Goal: Task Accomplishment & Management: Use online tool/utility

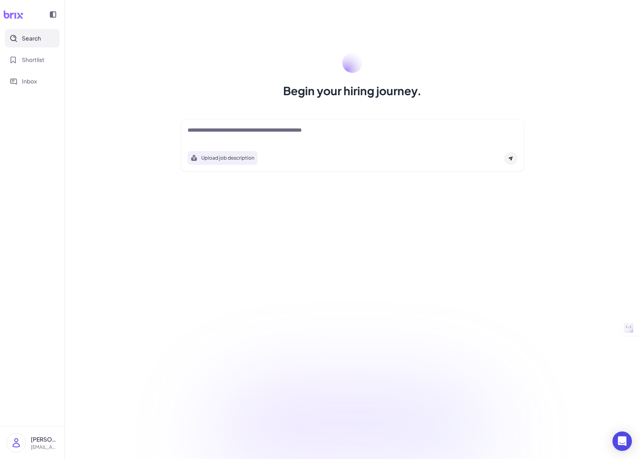
click at [379, 136] on div at bounding box center [351, 134] width 329 height 16
click at [363, 133] on textarea at bounding box center [351, 131] width 329 height 10
type textarea "**********"
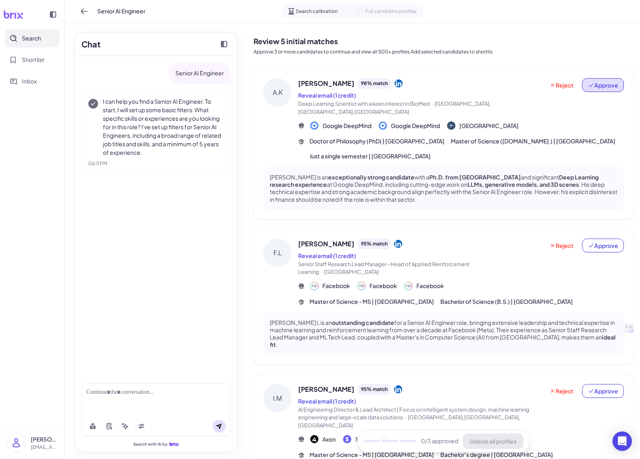
click at [607, 84] on span "Approve" at bounding box center [602, 85] width 30 height 8
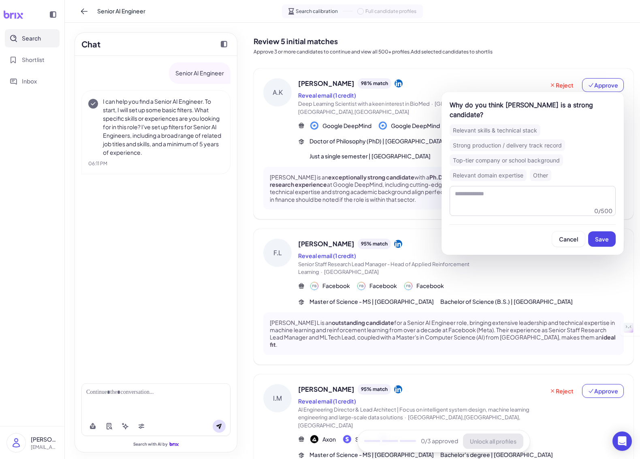
click at [528, 128] on div "Relevant skills & technical stack" at bounding box center [494, 130] width 91 height 12
click at [603, 238] on span "Save" at bounding box center [602, 238] width 14 height 7
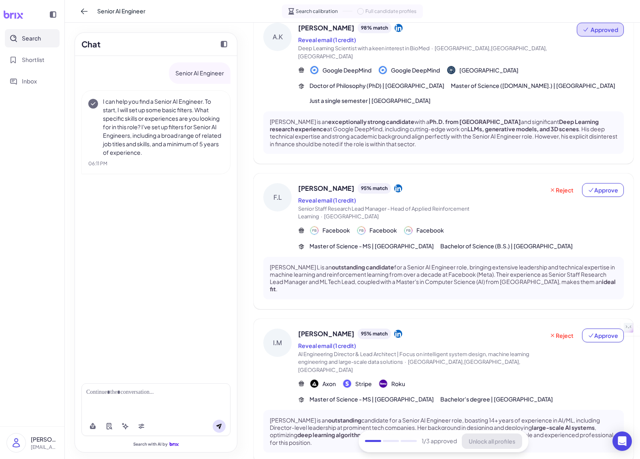
scroll to position [58, 0]
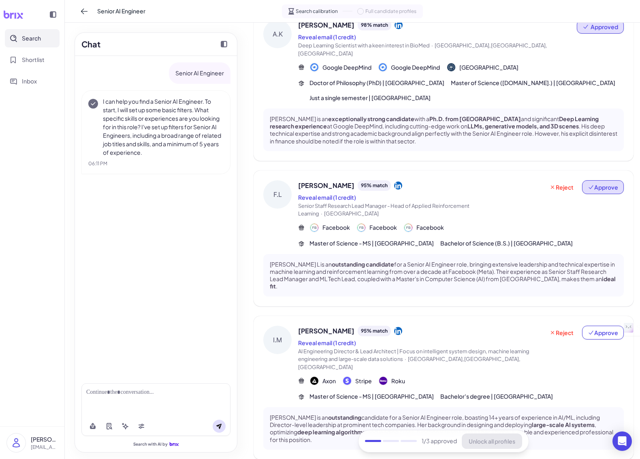
click at [598, 183] on span "Approve" at bounding box center [602, 187] width 30 height 8
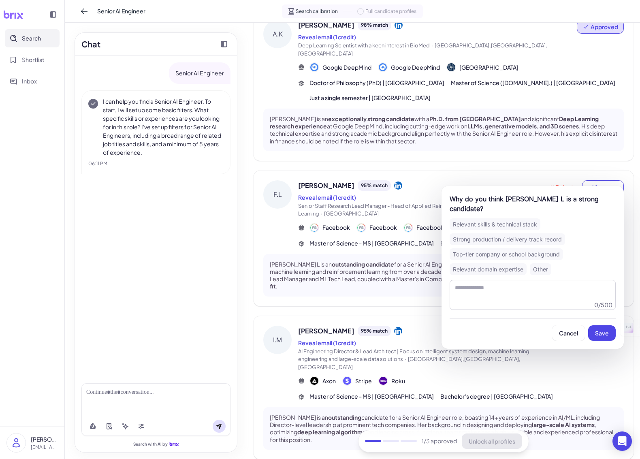
click at [555, 248] on div "Top-tier company or school background" at bounding box center [505, 254] width 113 height 12
click at [604, 329] on span "Save" at bounding box center [602, 332] width 14 height 7
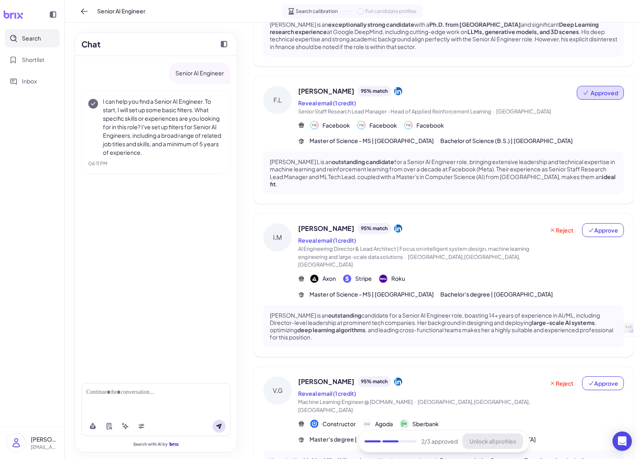
scroll to position [153, 0]
click at [569, 225] on span "Reject" at bounding box center [561, 229] width 24 height 8
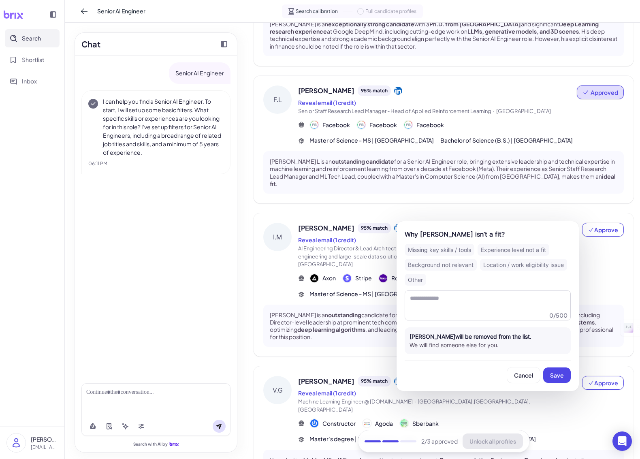
click at [553, 264] on div "Location / work eligibility issue" at bounding box center [523, 265] width 87 height 12
click at [559, 374] on span "Save" at bounding box center [557, 374] width 14 height 7
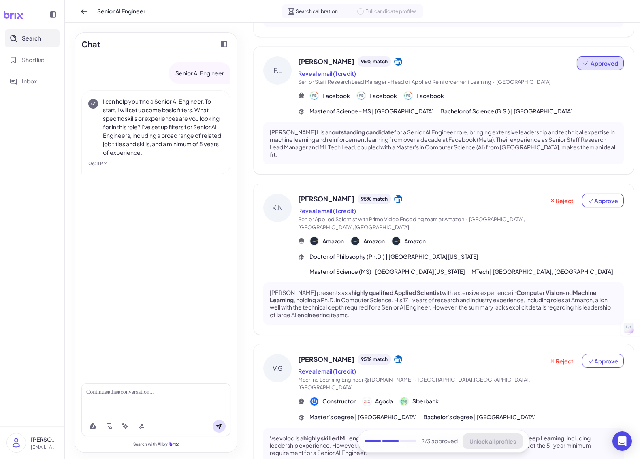
scroll to position [182, 0]
click at [567, 197] on span "Reject" at bounding box center [561, 201] width 24 height 8
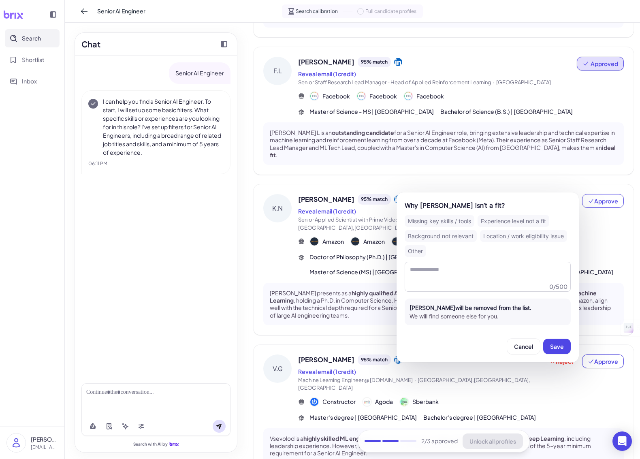
click at [545, 233] on div "Location / work eligibility issue" at bounding box center [523, 236] width 87 height 12
drag, startPoint x: 561, startPoint y: 346, endPoint x: 569, endPoint y: 334, distance: 14.0
click at [561, 346] on span "Save" at bounding box center [557, 345] width 14 height 7
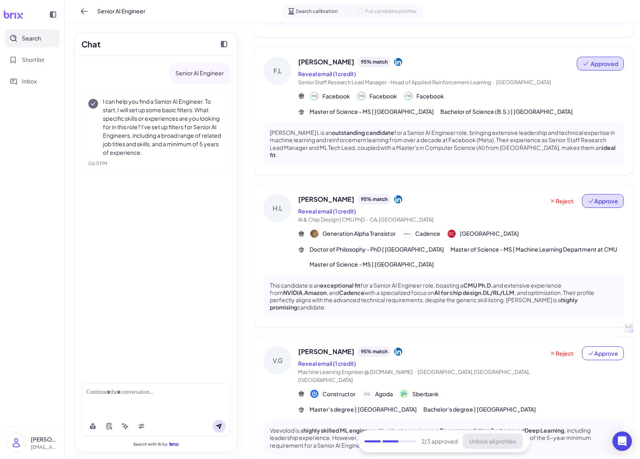
click at [601, 197] on span "Approve" at bounding box center [602, 201] width 30 height 8
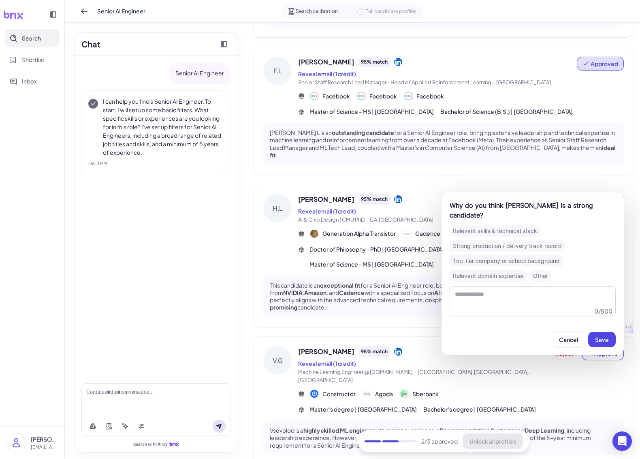
click at [529, 228] on div "Relevant skills & technical stack" at bounding box center [494, 231] width 91 height 12
click at [601, 340] on span "Save" at bounding box center [602, 339] width 14 height 7
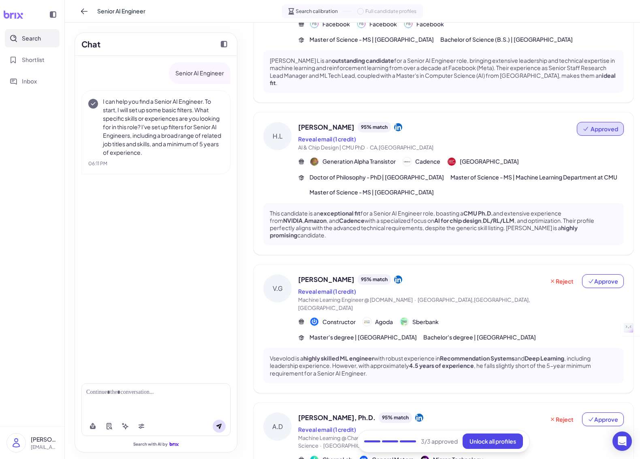
scroll to position [257, 0]
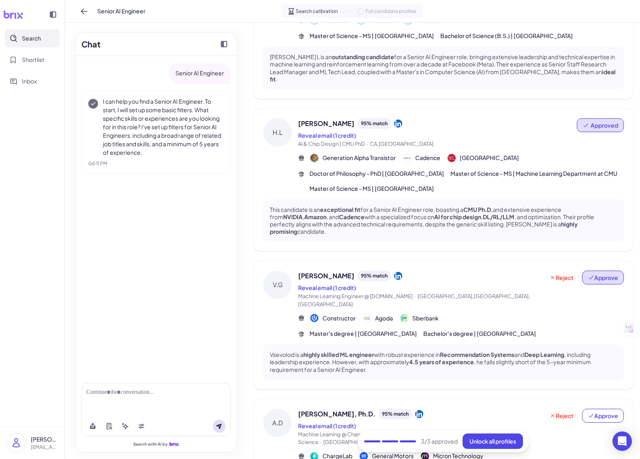
click at [598, 273] on span "Approve" at bounding box center [602, 277] width 30 height 8
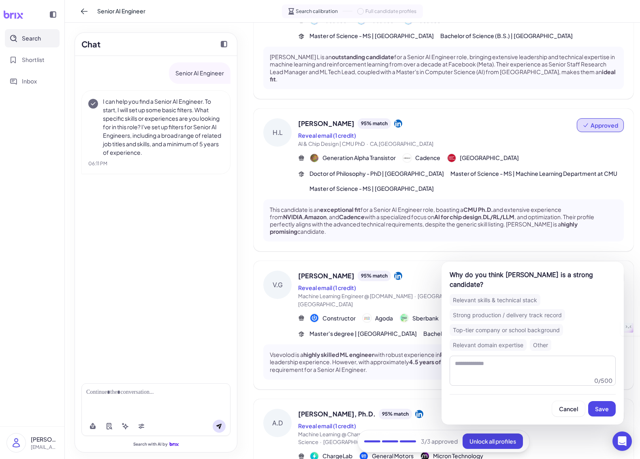
click at [548, 318] on div "Strong production / delivery track record" at bounding box center [506, 315] width 115 height 12
click at [599, 408] on span "Save" at bounding box center [602, 408] width 14 height 7
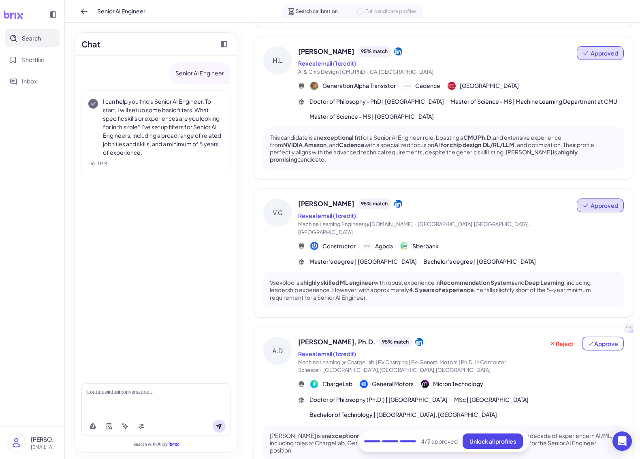
scroll to position [332, 0]
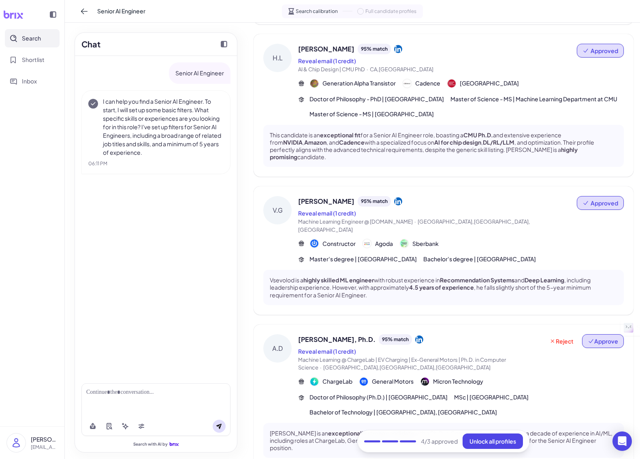
click at [606, 337] on span "Approve" at bounding box center [602, 341] width 30 height 8
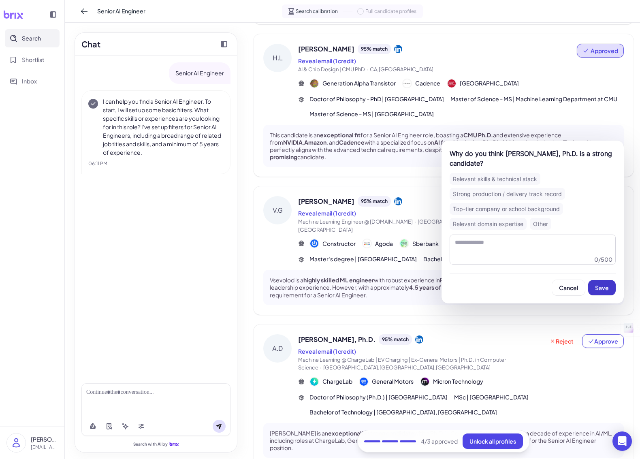
click at [599, 289] on span "Save" at bounding box center [602, 287] width 14 height 7
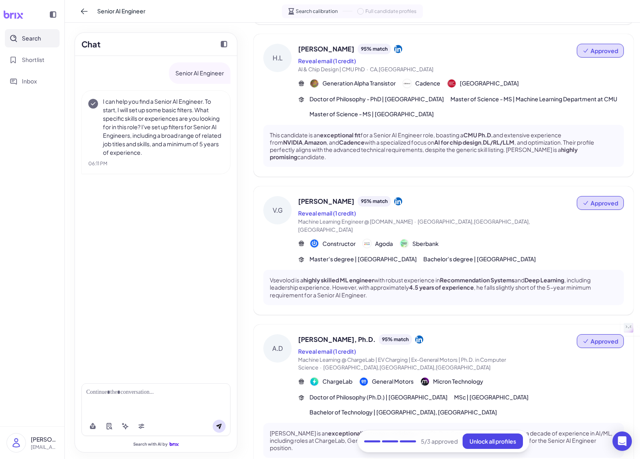
scroll to position [349, 0]
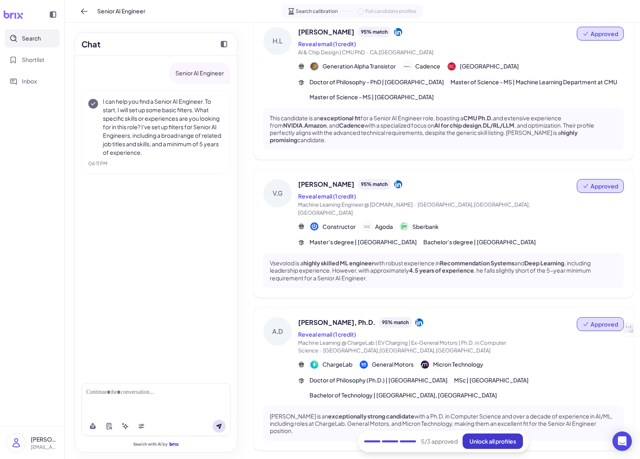
click at [506, 442] on span "Unlock all profiles" at bounding box center [492, 440] width 47 height 7
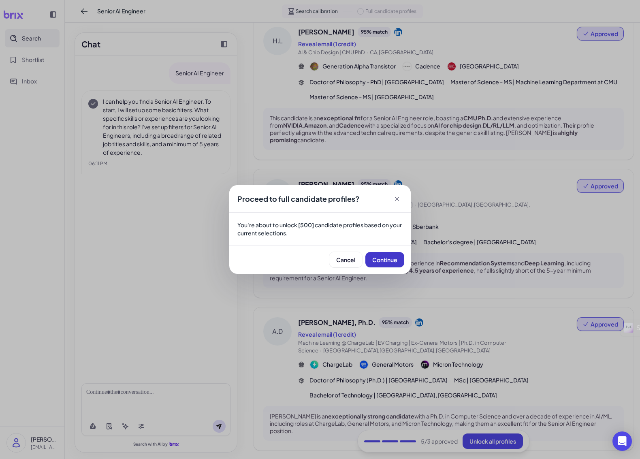
click at [394, 262] on span "Continue" at bounding box center [384, 259] width 25 height 7
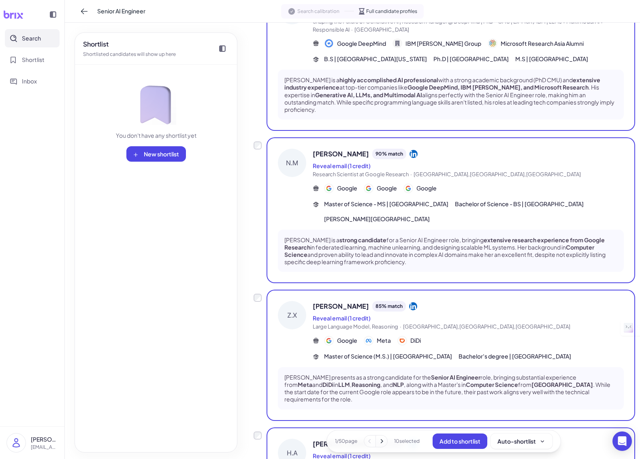
scroll to position [1106, 0]
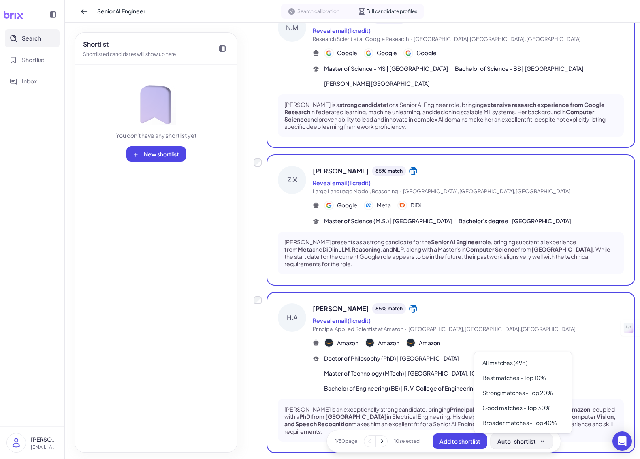
click at [523, 443] on div "Auto-shortlist" at bounding box center [521, 441] width 48 height 8
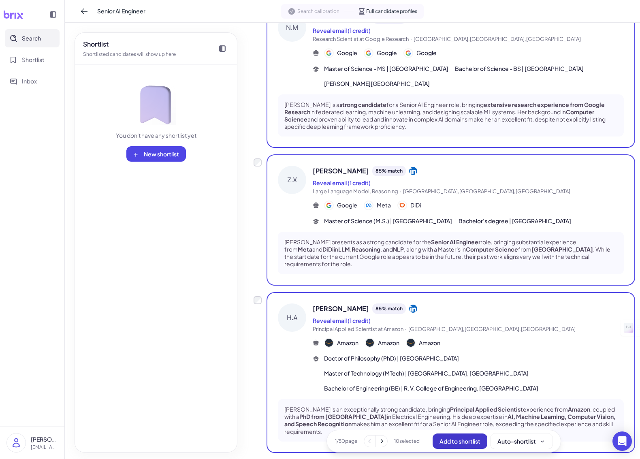
click at [474, 441] on span "Add to shortlist" at bounding box center [459, 440] width 41 height 7
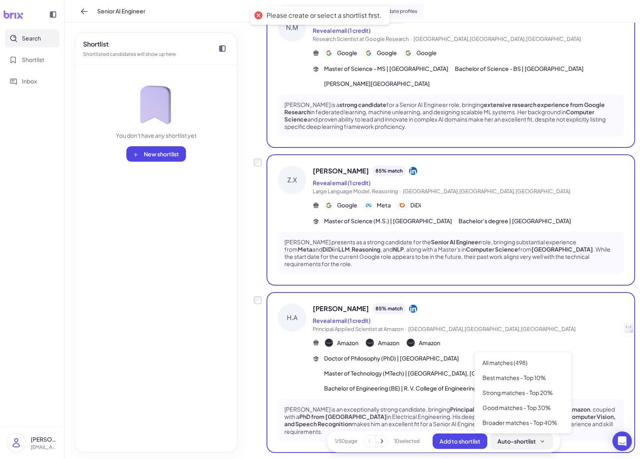
click at [517, 443] on div "Auto-shortlist" at bounding box center [521, 441] width 48 height 8
click at [505, 380] on div "Best matches - Top 10%" at bounding box center [522, 377] width 91 height 15
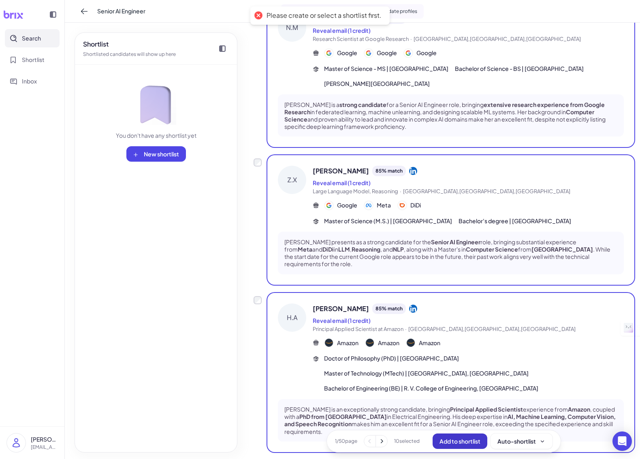
click at [464, 443] on span "Add to shortlist" at bounding box center [459, 440] width 41 height 7
click at [461, 444] on button "Add to shortlist" at bounding box center [459, 440] width 55 height 15
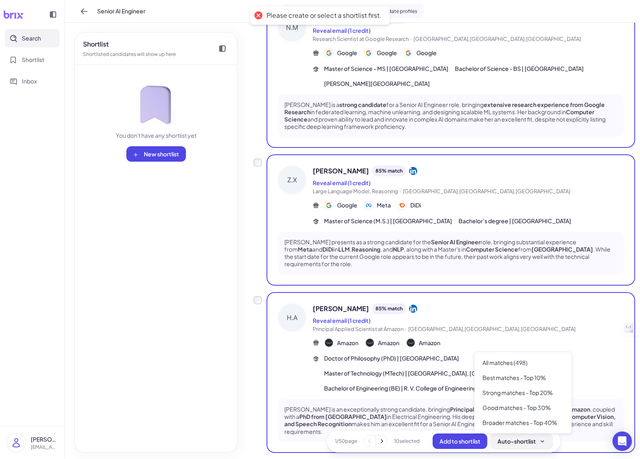
click at [508, 445] on button "Auto-shortlist" at bounding box center [521, 440] width 62 height 15
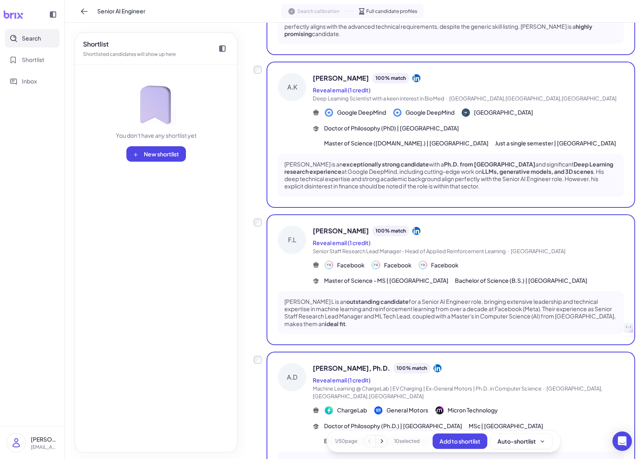
scroll to position [0, 0]
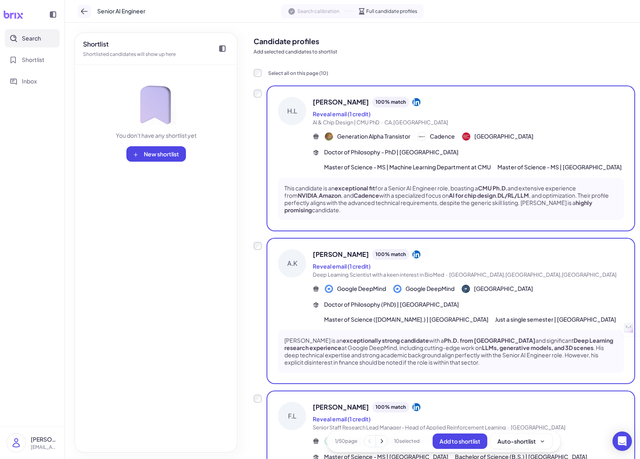
click at [85, 11] on icon at bounding box center [84, 12] width 6 height 6
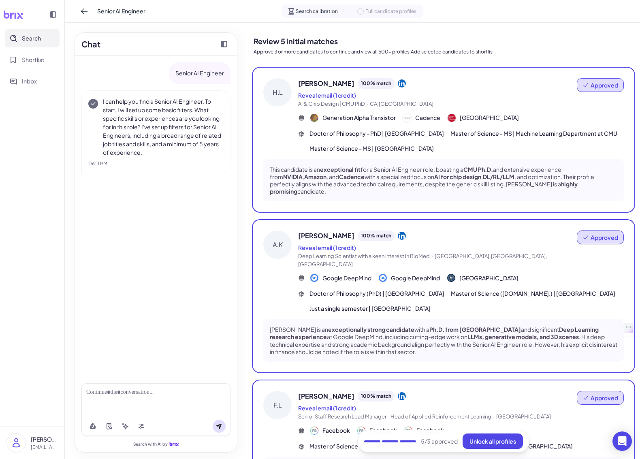
click at [16, 17] on icon at bounding box center [13, 15] width 20 height 8
click at [86, 13] on icon at bounding box center [84, 11] width 8 height 8
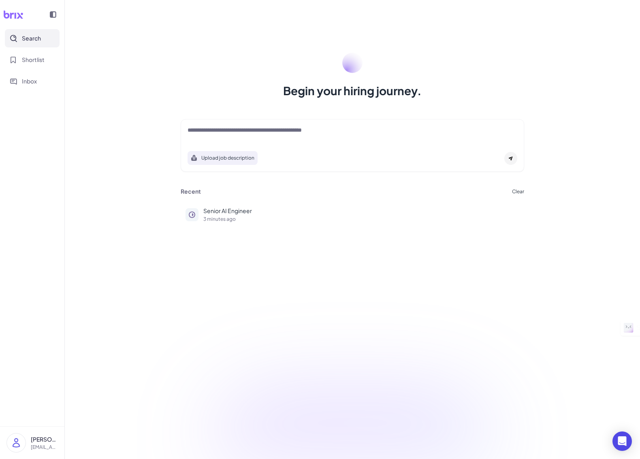
click at [346, 132] on textarea at bounding box center [351, 131] width 329 height 10
type textarea "**********"
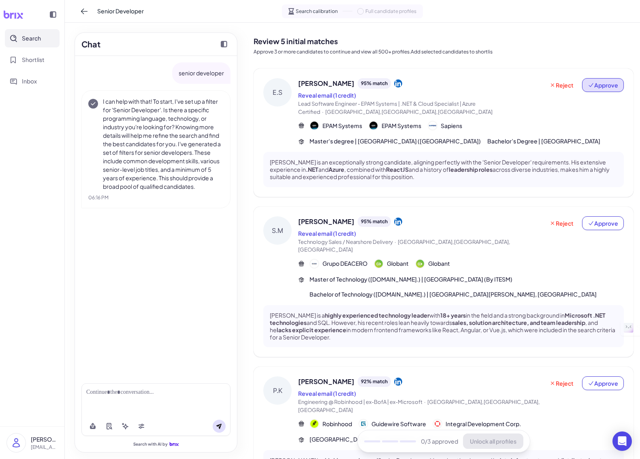
click at [605, 83] on span "Approve" at bounding box center [602, 85] width 30 height 8
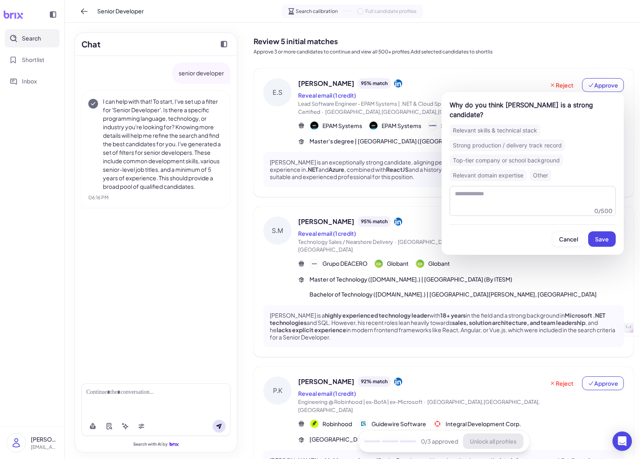
click at [512, 124] on div "Relevant skills & technical stack" at bounding box center [494, 130] width 91 height 12
click at [601, 235] on span "Save" at bounding box center [602, 238] width 14 height 7
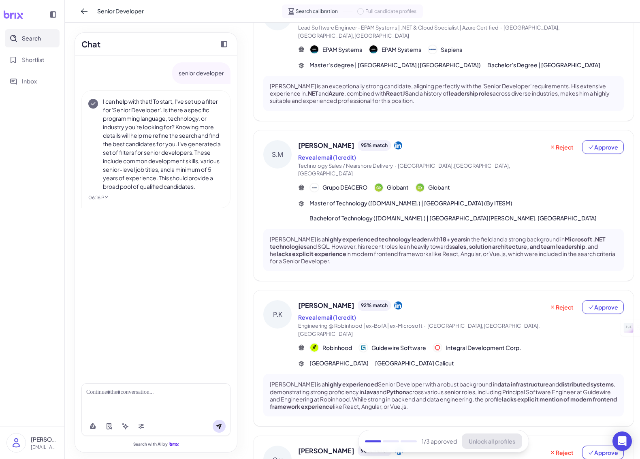
scroll to position [79, 0]
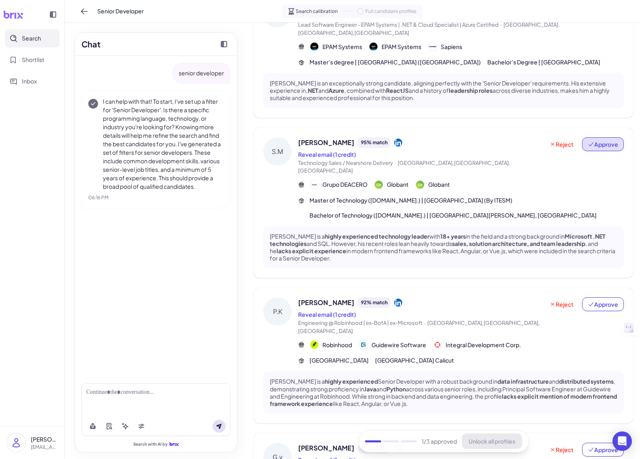
click at [604, 148] on span "Approve" at bounding box center [602, 144] width 30 height 8
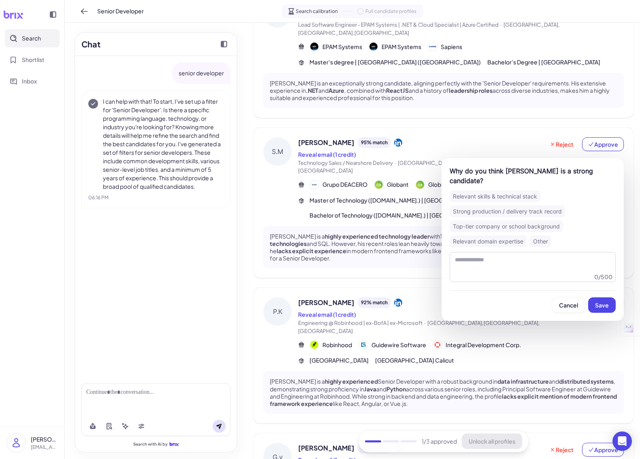
click at [544, 205] on div "Strong production / delivery track record" at bounding box center [506, 211] width 115 height 12
click at [600, 301] on span "Save" at bounding box center [602, 304] width 14 height 7
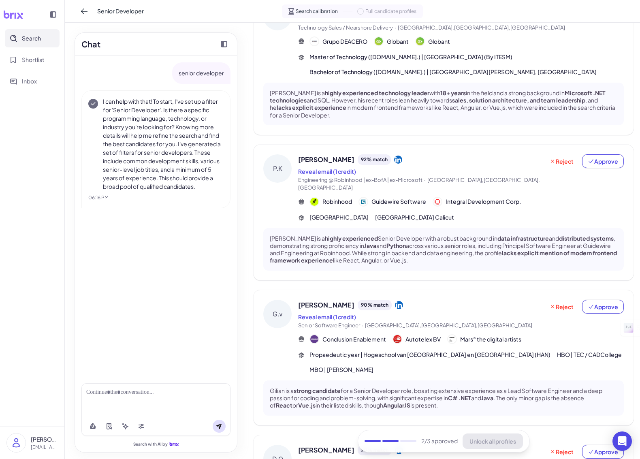
scroll to position [215, 0]
click at [596, 164] on span "Approve" at bounding box center [602, 160] width 30 height 8
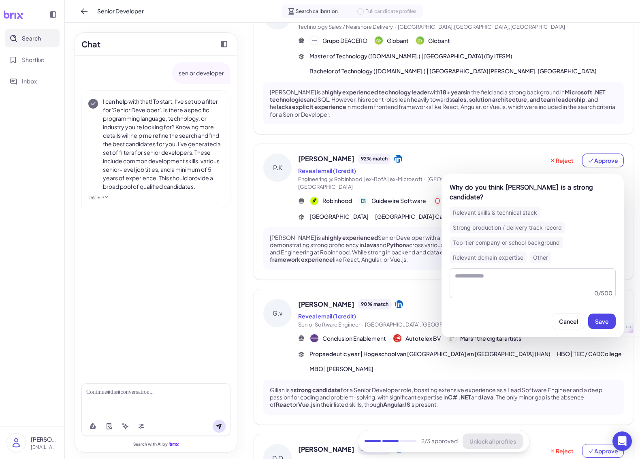
click at [497, 236] on div "Top-tier company or school background" at bounding box center [505, 242] width 113 height 12
click at [602, 317] on span "Save" at bounding box center [602, 320] width 14 height 7
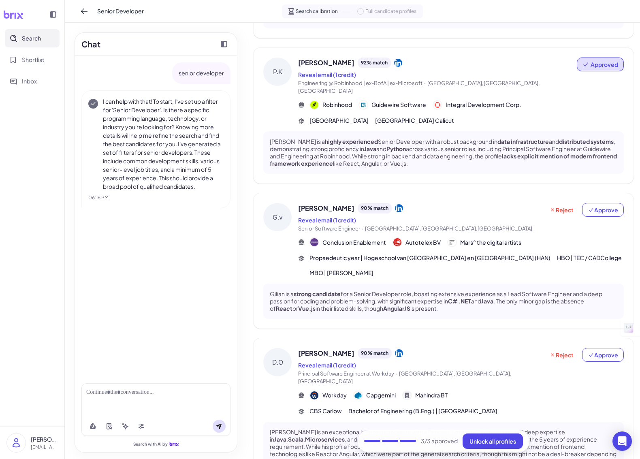
scroll to position [319, 0]
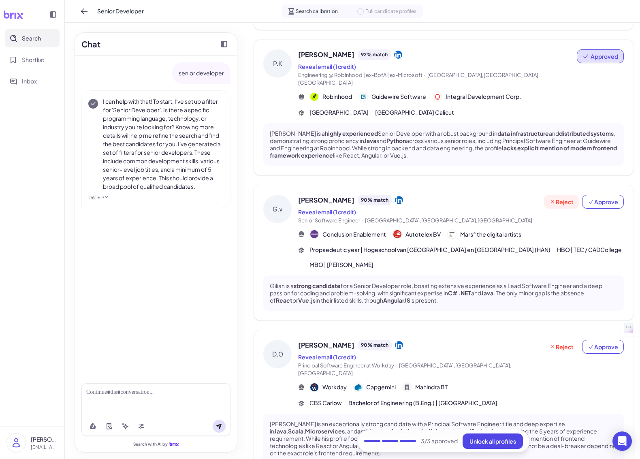
click at [562, 202] on span "Reject" at bounding box center [561, 202] width 24 height 8
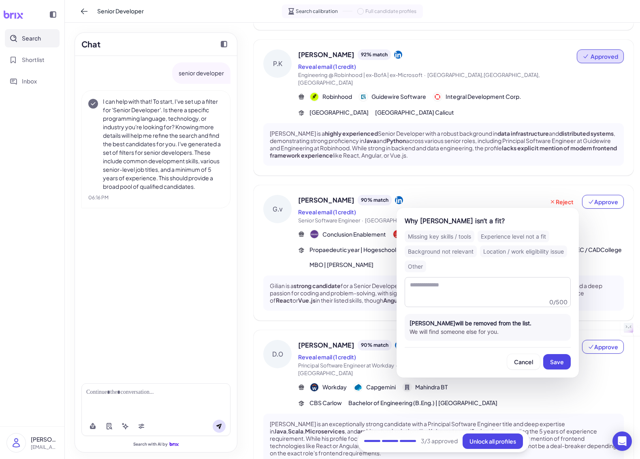
click at [491, 251] on div "Location / work eligibility issue" at bounding box center [523, 251] width 87 height 12
click at [555, 361] on span "Save" at bounding box center [557, 361] width 14 height 7
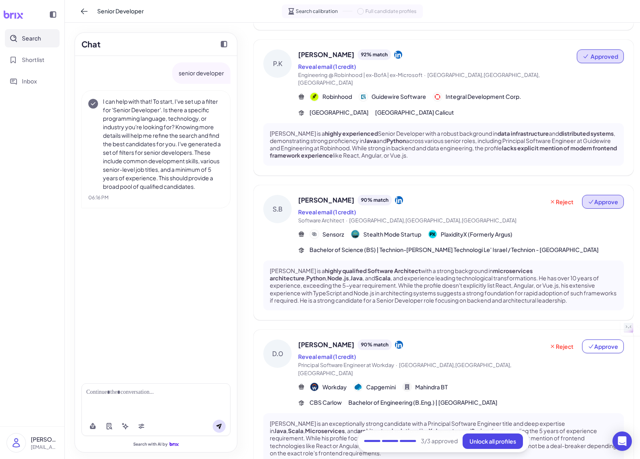
click at [595, 201] on span "Approve" at bounding box center [602, 202] width 30 height 8
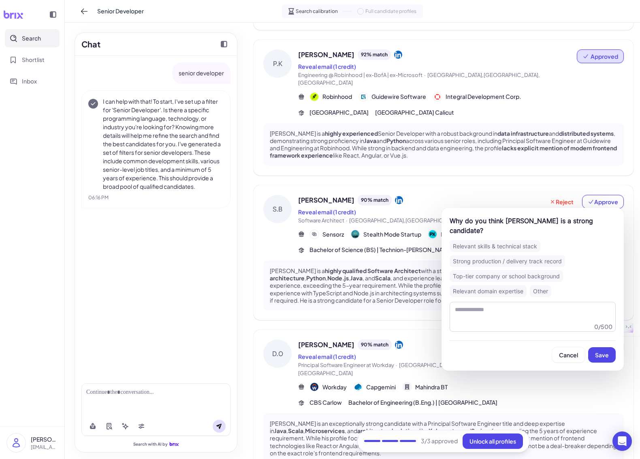
click at [488, 240] on div "Relevant skills & technical stack" at bounding box center [494, 246] width 91 height 12
click at [602, 351] on span "Save" at bounding box center [602, 354] width 14 height 7
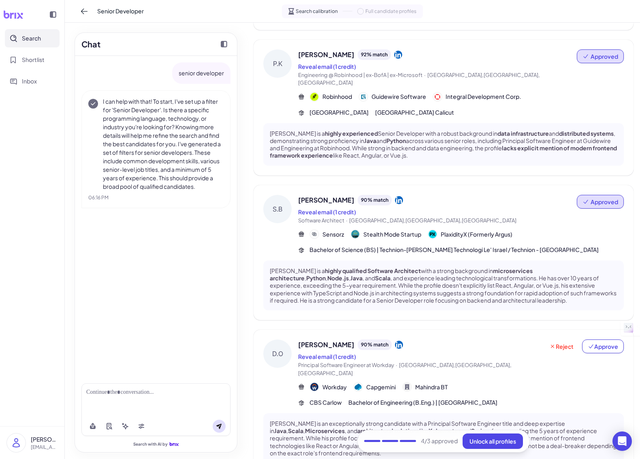
scroll to position [363, 0]
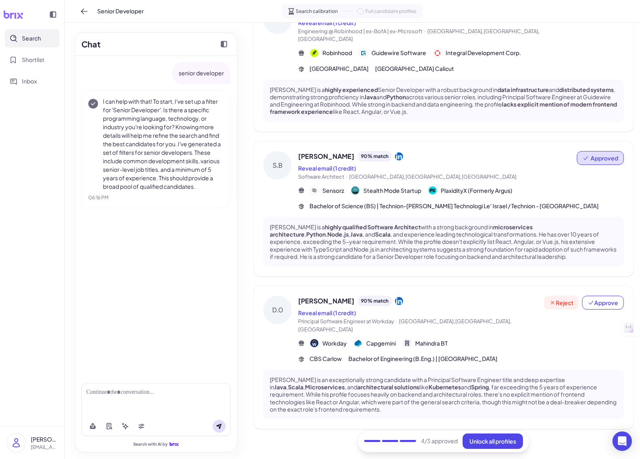
click at [560, 301] on span "Reject" at bounding box center [561, 302] width 24 height 8
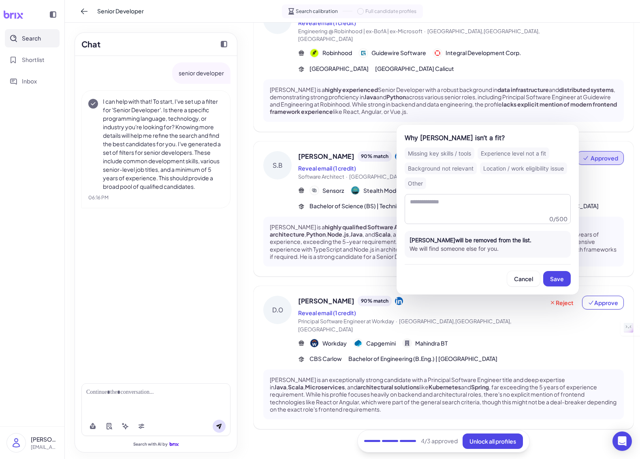
click at [435, 168] on div "Background not relevant" at bounding box center [440, 168] width 72 height 12
click at [559, 279] on span "Save" at bounding box center [557, 278] width 14 height 7
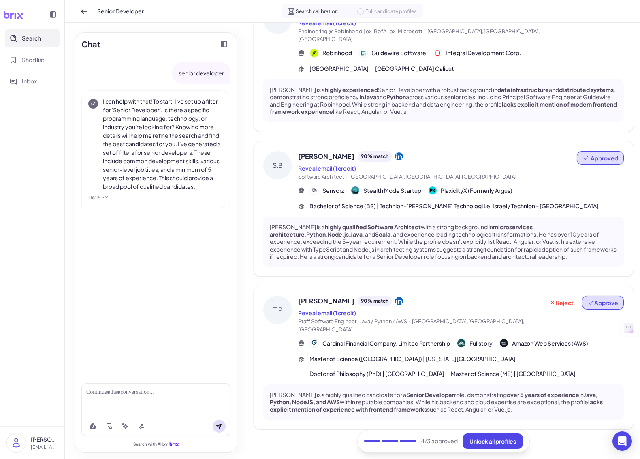
click at [601, 301] on span "Approve" at bounding box center [602, 302] width 30 height 8
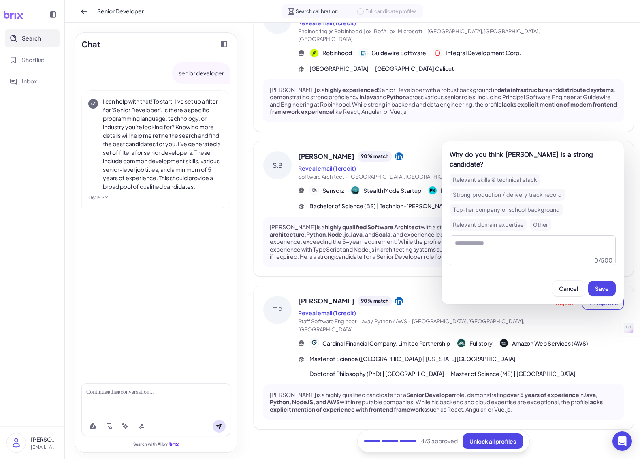
click at [503, 204] on div "Top-tier company or school background" at bounding box center [505, 210] width 113 height 12
click at [599, 285] on span "Save" at bounding box center [602, 288] width 14 height 7
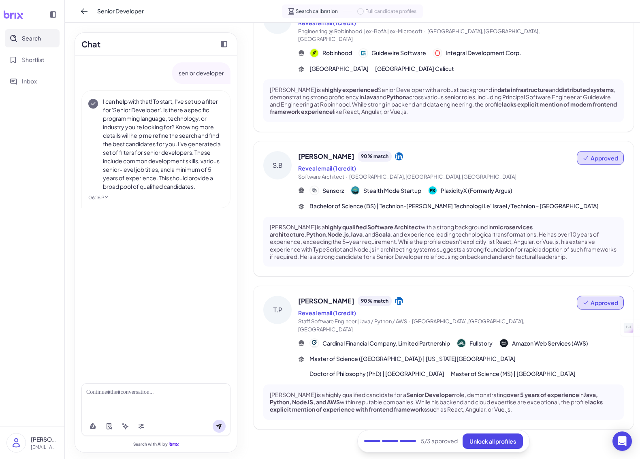
scroll to position [363, 0]
click at [504, 440] on span "Unlock all profiles" at bounding box center [492, 440] width 47 height 7
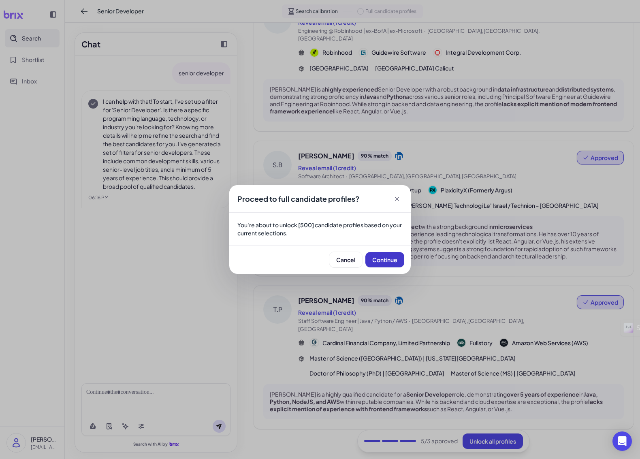
click at [383, 261] on span "Continue" at bounding box center [384, 259] width 25 height 7
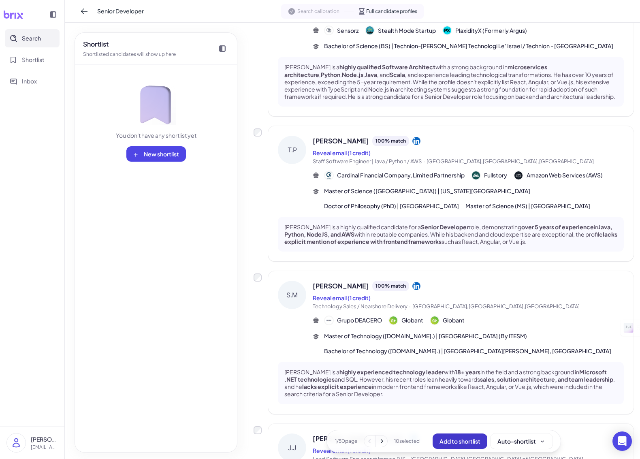
click at [455, 442] on span "Add to shortlist" at bounding box center [459, 440] width 41 height 7
click at [164, 158] on button "New shortlist" at bounding box center [156, 153] width 60 height 15
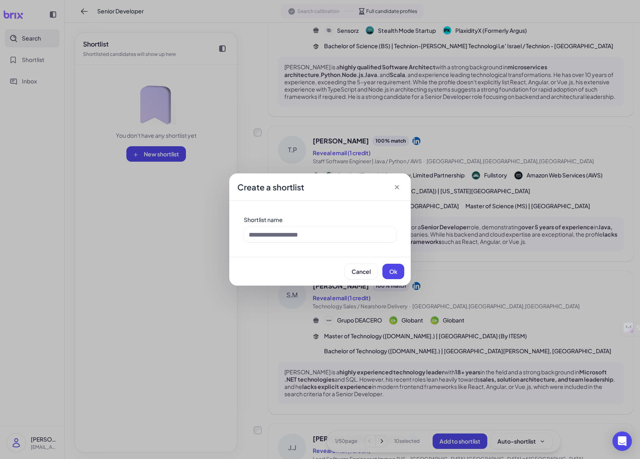
drag, startPoint x: 363, startPoint y: 270, endPoint x: 335, endPoint y: 263, distance: 28.9
click at [363, 270] on span "Cancel" at bounding box center [360, 271] width 19 height 7
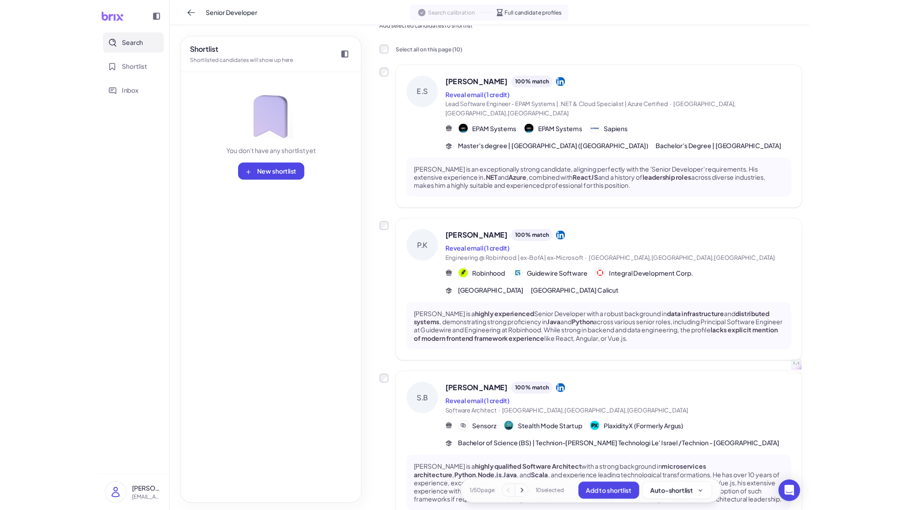
scroll to position [0, 0]
